Goal: Task Accomplishment & Management: Manage account settings

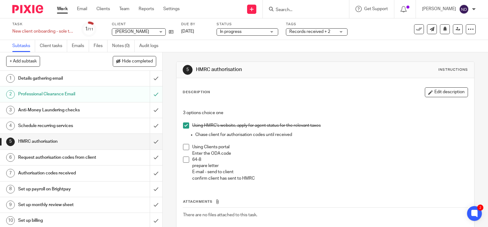
click at [289, 10] on input "Search" at bounding box center [302, 10] width 55 height 6
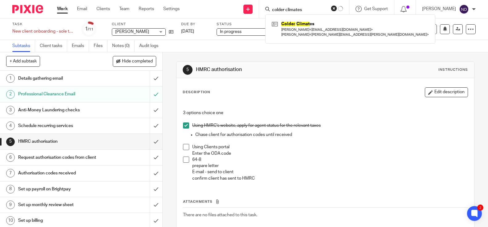
type input "colder climates"
click button "submit" at bounding box center [0, 0] width 0 height 0
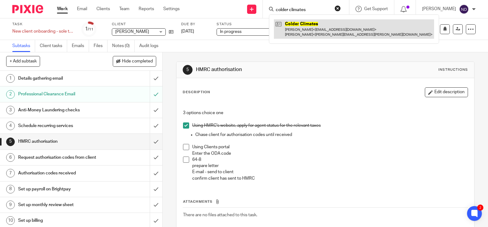
click at [303, 33] on link at bounding box center [354, 28] width 160 height 19
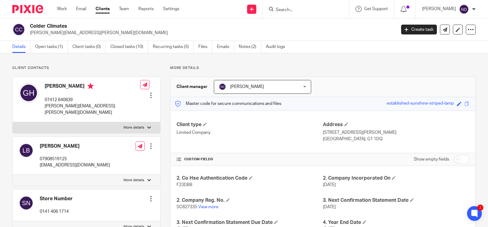
click at [150, 92] on div at bounding box center [151, 95] width 6 height 6
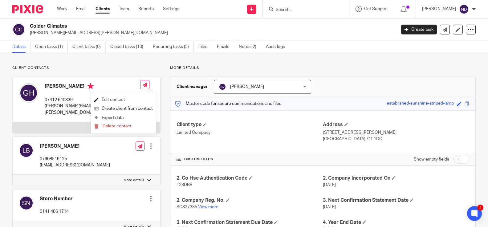
click at [114, 101] on link "Edit contact" at bounding box center [123, 99] width 59 height 9
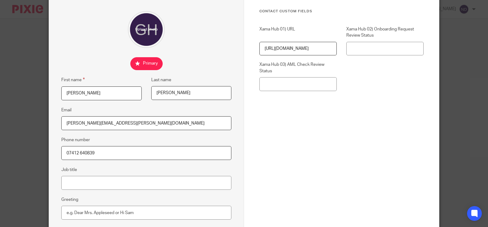
scroll to position [51, 0]
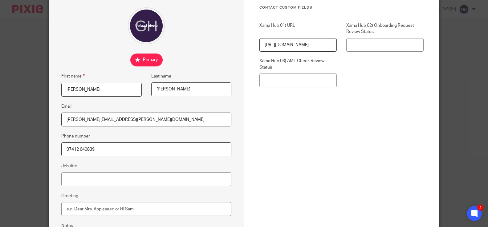
click at [116, 117] on input "geho@rains.com" at bounding box center [146, 120] width 170 height 14
paste input "info@georgehodson.com"
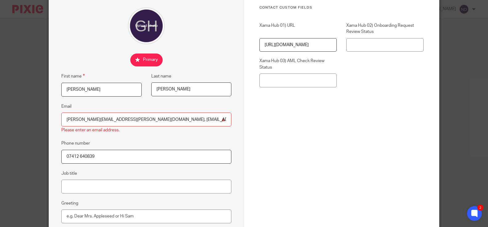
click at [107, 59] on fieldset at bounding box center [146, 60] width 170 height 13
drag, startPoint x: 102, startPoint y: 121, endPoint x: 59, endPoint y: 120, distance: 42.8
click at [59, 120] on div "Edit contact First name George Last name Hudson Email geho@rains.com, info@geor…" at bounding box center [146, 127] width 195 height 306
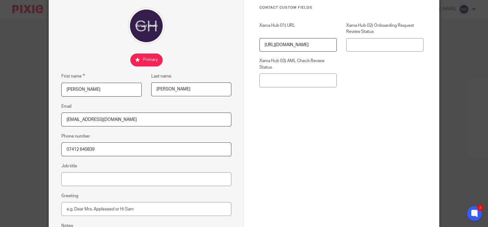
type input "info@georgehodson.com"
click at [107, 58] on fieldset at bounding box center [146, 60] width 170 height 13
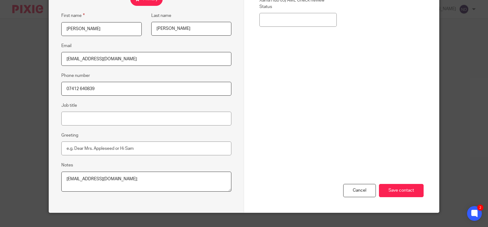
scroll to position [121, 0]
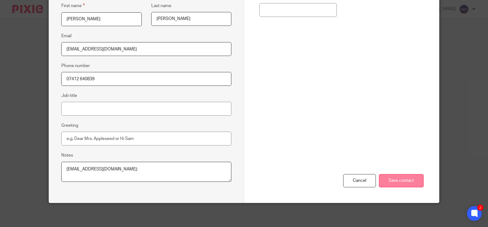
click at [398, 181] on input "Save contact" at bounding box center [401, 180] width 45 height 13
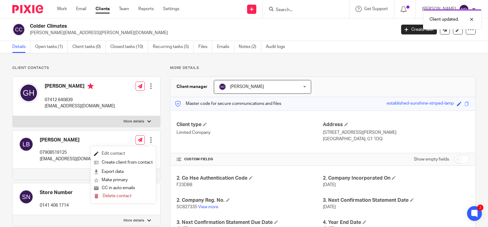
click at [107, 153] on link "Edit contact" at bounding box center [123, 153] width 59 height 9
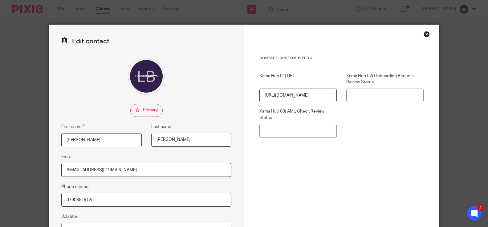
drag, startPoint x: 98, startPoint y: 170, endPoint x: 58, endPoint y: 169, distance: 40.1
click at [58, 169] on div "Edit contact First name Lewis Last name Bramble Email lb@rains.com Phone number…" at bounding box center [146, 174] width 195 height 299
paste input "Lewis.bramble@googlemail"
type input "Lewis.bramble@googlemail.com"
click at [111, 95] on div "Edit contact First name Lewis Last name Bramble Email Lewis.bramble@googlemail.…" at bounding box center [146, 174] width 195 height 299
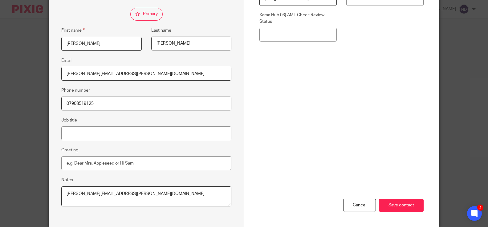
scroll to position [121, 0]
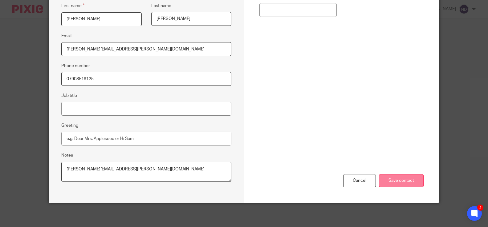
click at [395, 182] on input "Save contact" at bounding box center [401, 180] width 45 height 13
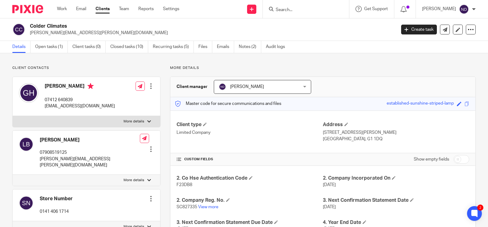
click at [360, 67] on p "More details" at bounding box center [323, 68] width 306 height 5
click at [293, 9] on input "Search" at bounding box center [302, 10] width 55 height 6
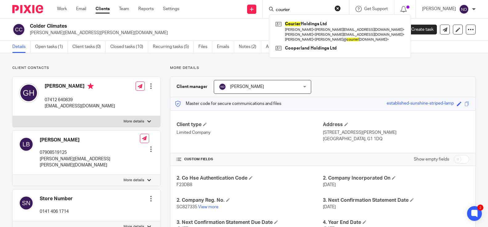
type input "courier"
click button "submit" at bounding box center [0, 0] width 0 height 0
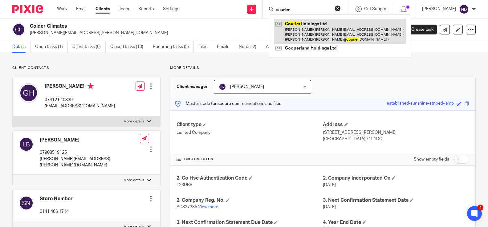
click at [317, 33] on link at bounding box center [340, 31] width 132 height 24
click at [314, 33] on link at bounding box center [340, 31] width 132 height 24
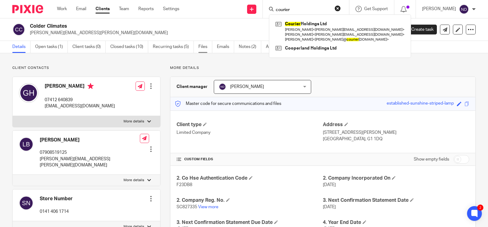
scroll to position [2, 0]
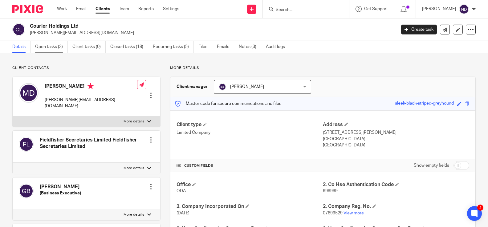
click at [43, 45] on link "Open tasks (3)" at bounding box center [51, 47] width 33 height 12
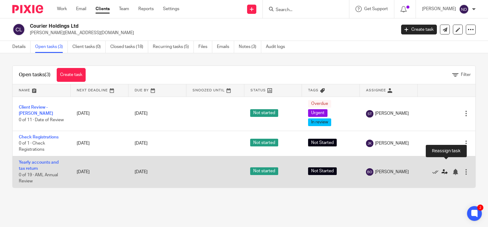
click at [443, 169] on icon at bounding box center [444, 172] width 6 height 6
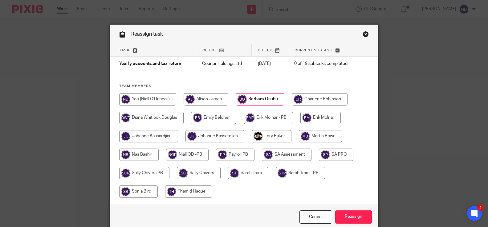
click at [250, 172] on input "radio" at bounding box center [248, 173] width 40 height 12
radio input "true"
click at [356, 217] on input "Reassign" at bounding box center [353, 217] width 37 height 13
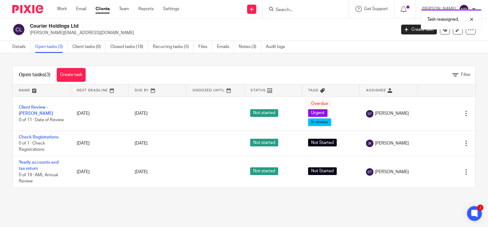
click at [290, 11] on div "Task reassigned." at bounding box center [363, 17] width 238 height 23
click at [285, 7] on input "Search" at bounding box center [302, 10] width 55 height 6
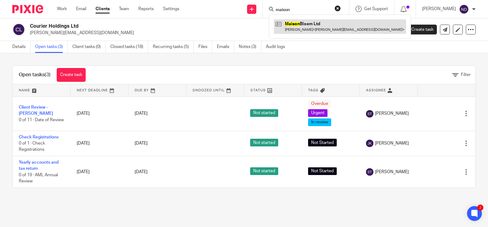
type input "maison"
click at [307, 23] on link at bounding box center [340, 26] width 132 height 14
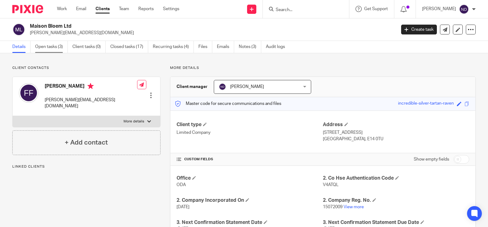
click at [43, 46] on link "Open tasks (3)" at bounding box center [51, 47] width 33 height 12
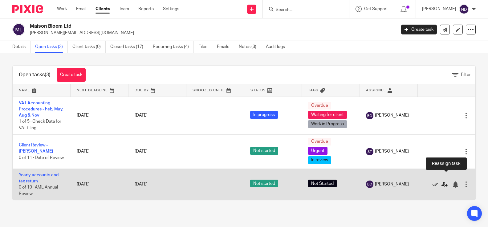
click at [442, 182] on icon at bounding box center [444, 185] width 6 height 6
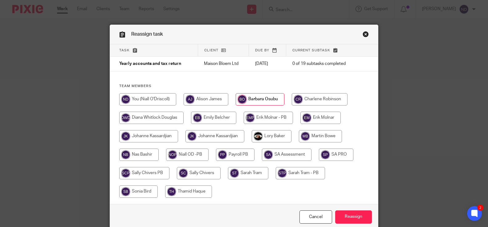
click at [248, 175] on input "radio" at bounding box center [248, 173] width 40 height 12
radio input "true"
click at [353, 220] on input "Reassign" at bounding box center [353, 217] width 37 height 13
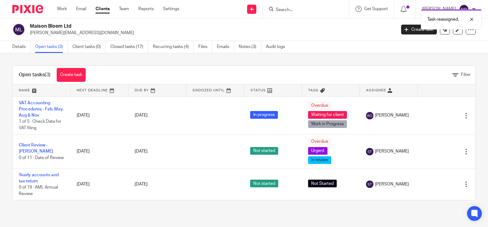
click at [287, 9] on div "Task reassigned." at bounding box center [363, 17] width 238 height 23
click at [288, 10] on div "Task reassigned." at bounding box center [363, 17] width 238 height 23
click at [287, 8] on input "Search" at bounding box center [302, 10] width 55 height 6
click at [288, 11] on input "Search" at bounding box center [302, 10] width 55 height 6
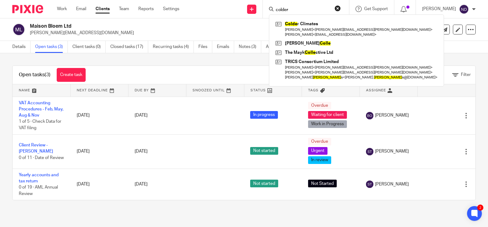
type input "colder"
click button "submit" at bounding box center [0, 0] width 0 height 0
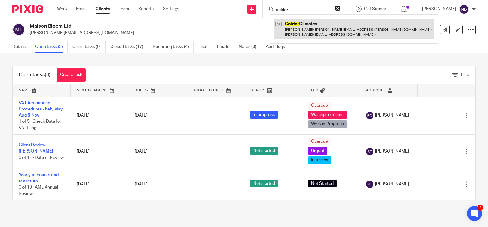
click at [310, 28] on link at bounding box center [354, 28] width 160 height 19
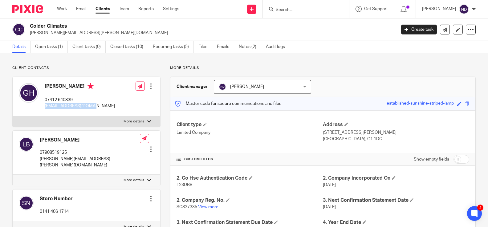
drag, startPoint x: 99, startPoint y: 107, endPoint x: 43, endPoint y: 107, distance: 56.4
click at [43, 107] on div "[PERSON_NAME] ‭07412 640839‬ [EMAIL_ADDRESS][DOMAIN_NAME] Edit contact Create c…" at bounding box center [87, 96] width 148 height 39
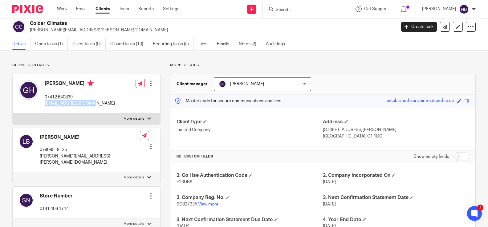
copy p "[EMAIL_ADDRESS][DOMAIN_NAME]"
drag, startPoint x: 103, startPoint y: 155, endPoint x: 38, endPoint y: 158, distance: 64.4
click at [38, 158] on div "[PERSON_NAME] 07908519125 [PERSON_NAME][EMAIL_ADDRESS][PERSON_NAME][DOMAIN_NAME…" at bounding box center [87, 150] width 148 height 44
copy p "[PERSON_NAME][EMAIL_ADDRESS][PERSON_NAME][DOMAIN_NAME]"
